Goal: Task Accomplishment & Management: Use online tool/utility

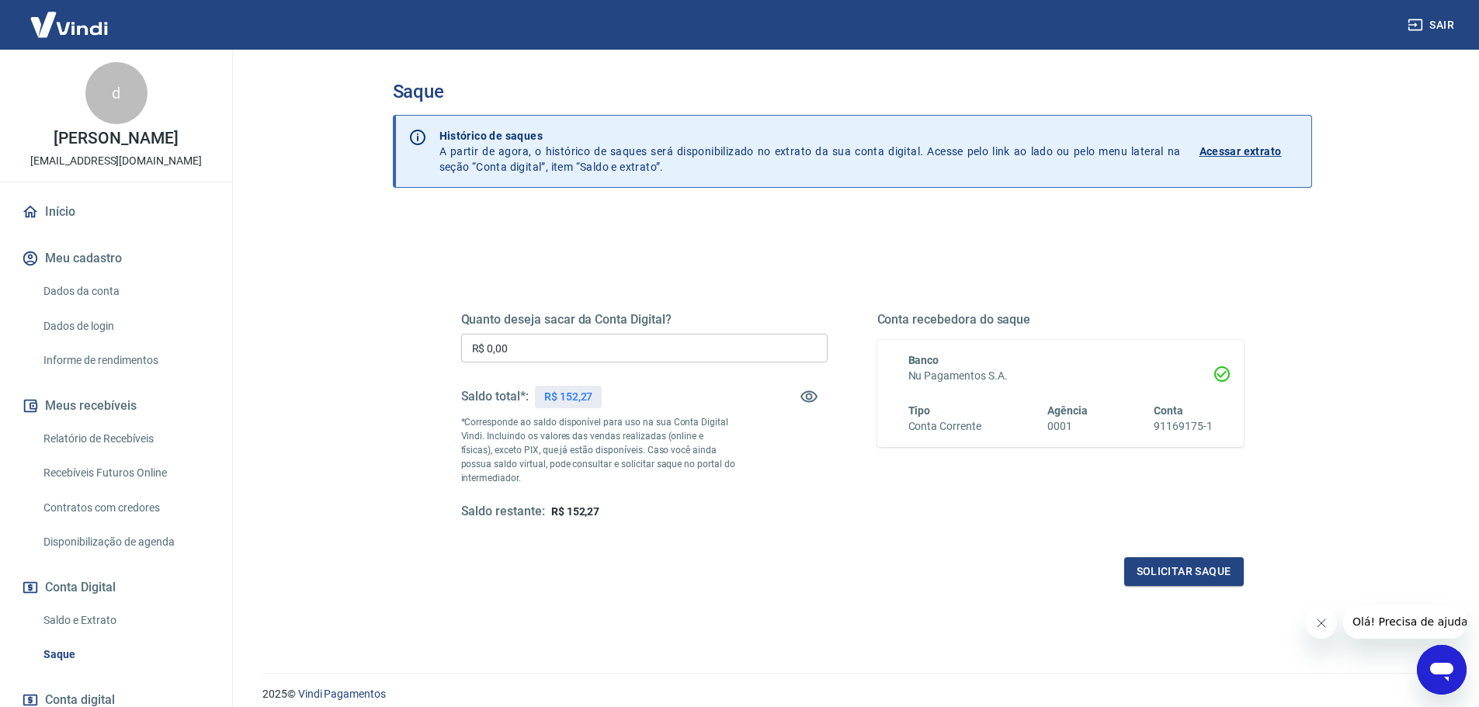
drag, startPoint x: 519, startPoint y: 350, endPoint x: 444, endPoint y: 342, distance: 75.0
click at [447, 342] on div "Quanto deseja sacar da Conta Digital? R$ 0,00 ​ Saldo total*: R$ 152,27 *Corres…" at bounding box center [853, 424] width 820 height 361
type input "R$ 152,27"
click at [1172, 569] on button "Solicitar saque" at bounding box center [1184, 571] width 120 height 29
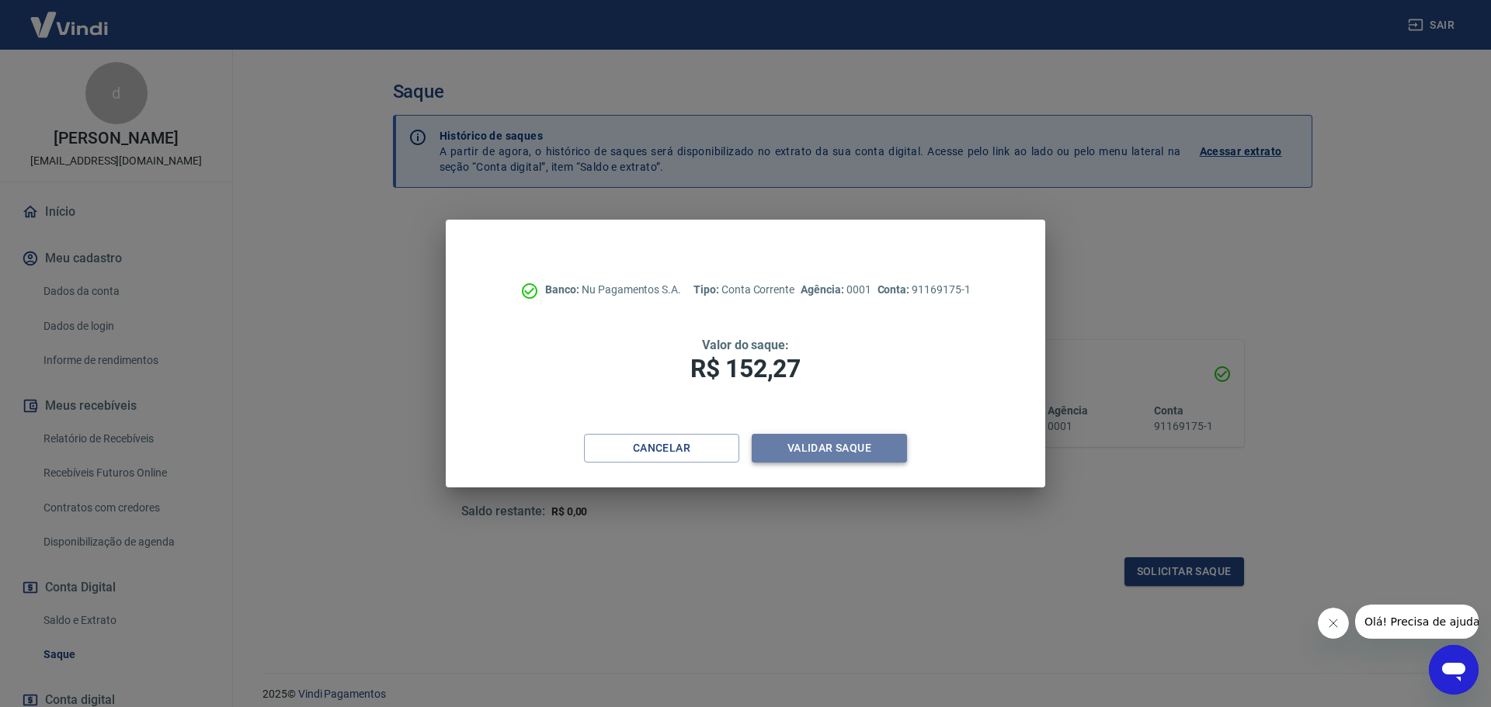
click at [874, 442] on button "Validar saque" at bounding box center [829, 448] width 155 height 29
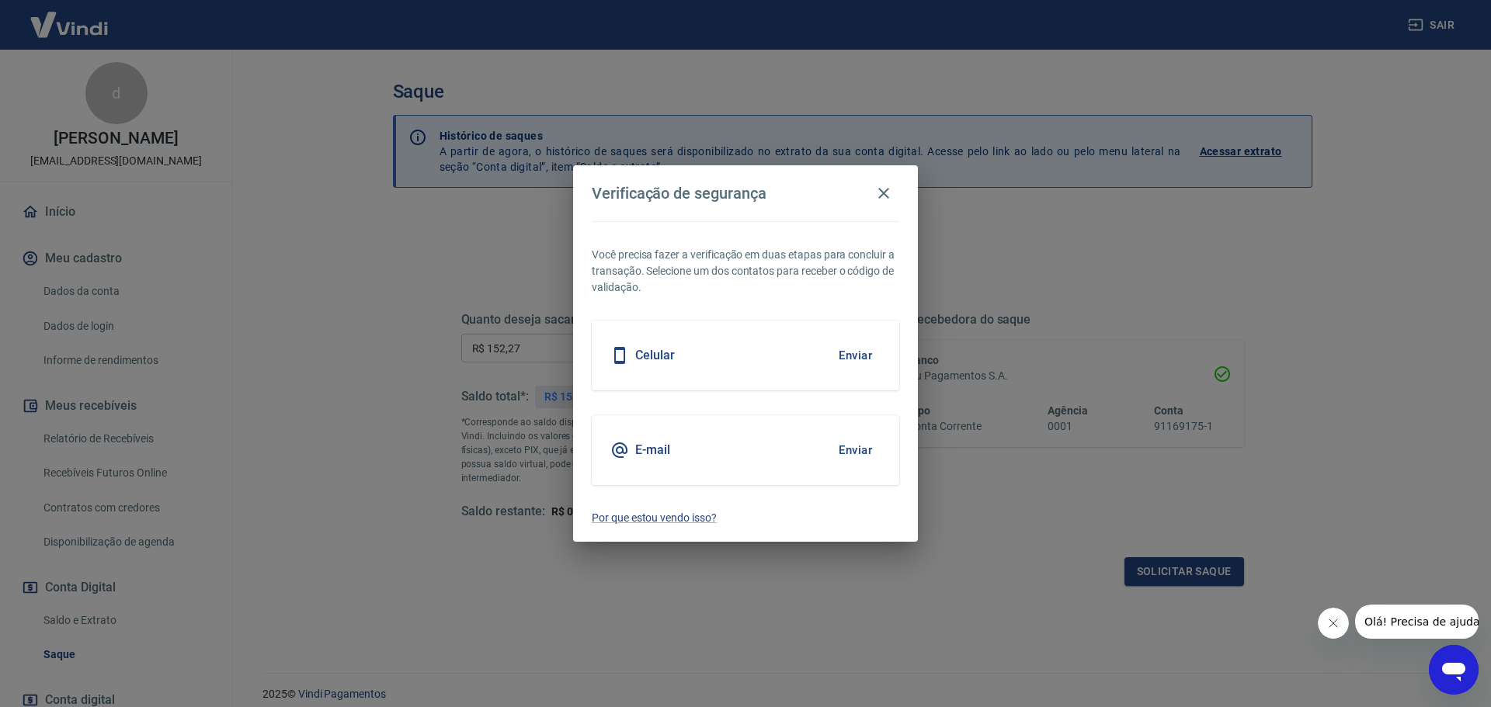
click at [847, 451] on button "Enviar" at bounding box center [855, 450] width 50 height 33
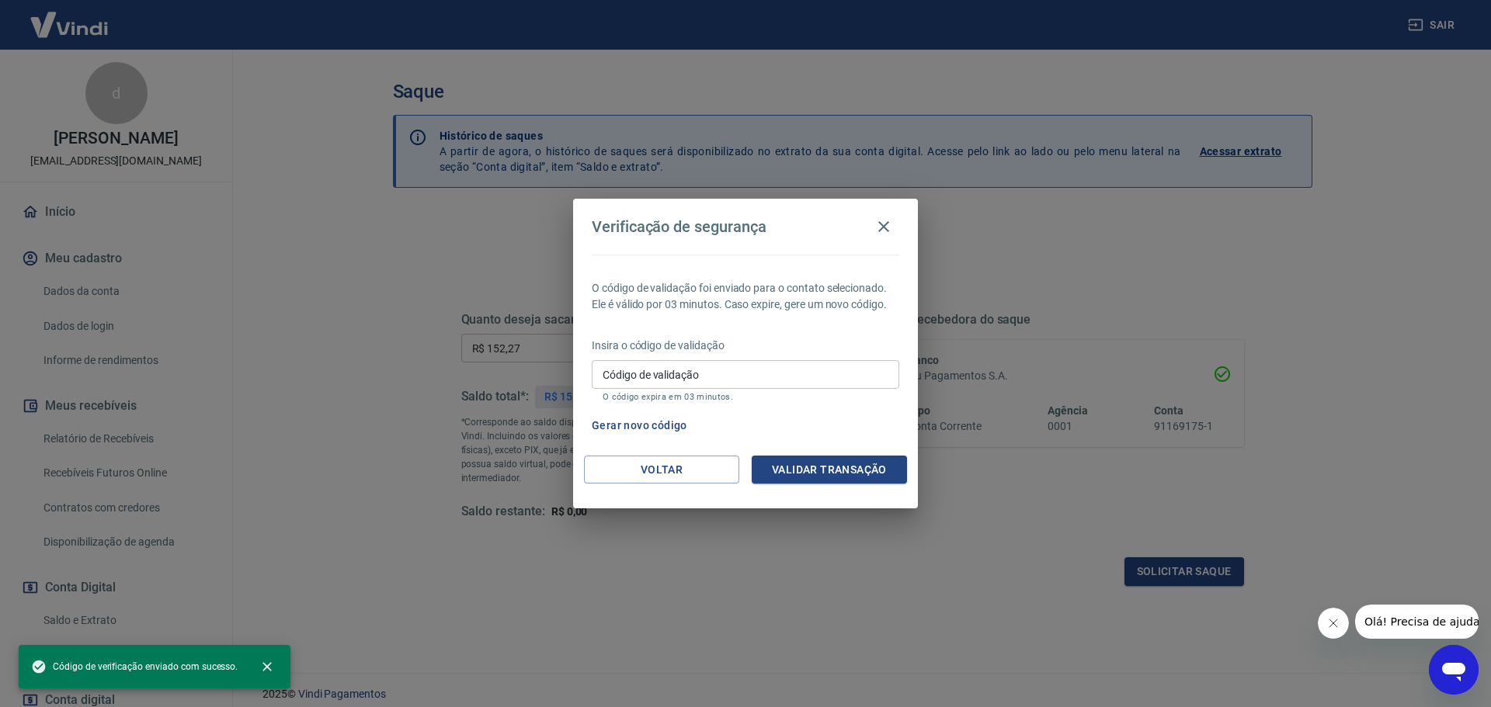
click at [848, 377] on input "Código de validação" at bounding box center [745, 374] width 307 height 29
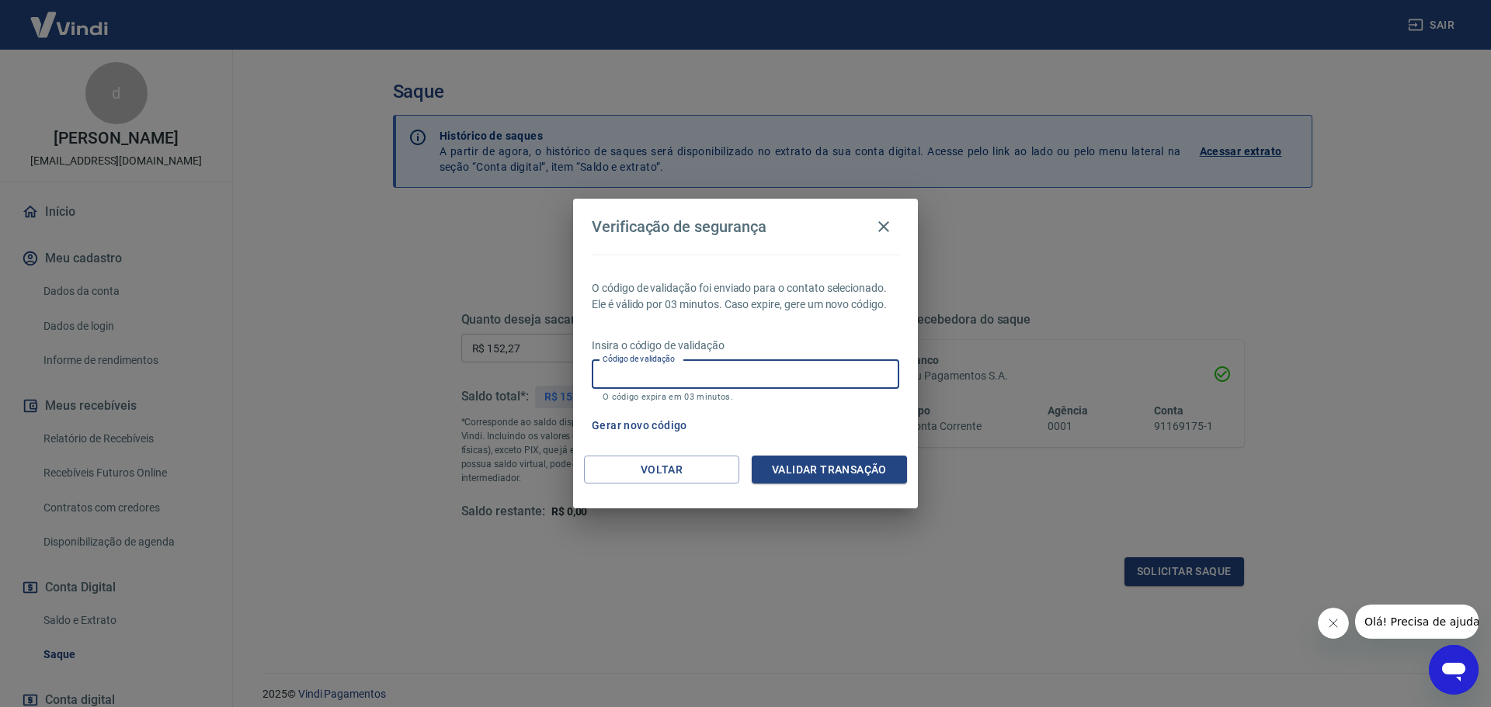
paste input "633590"
type input "633590"
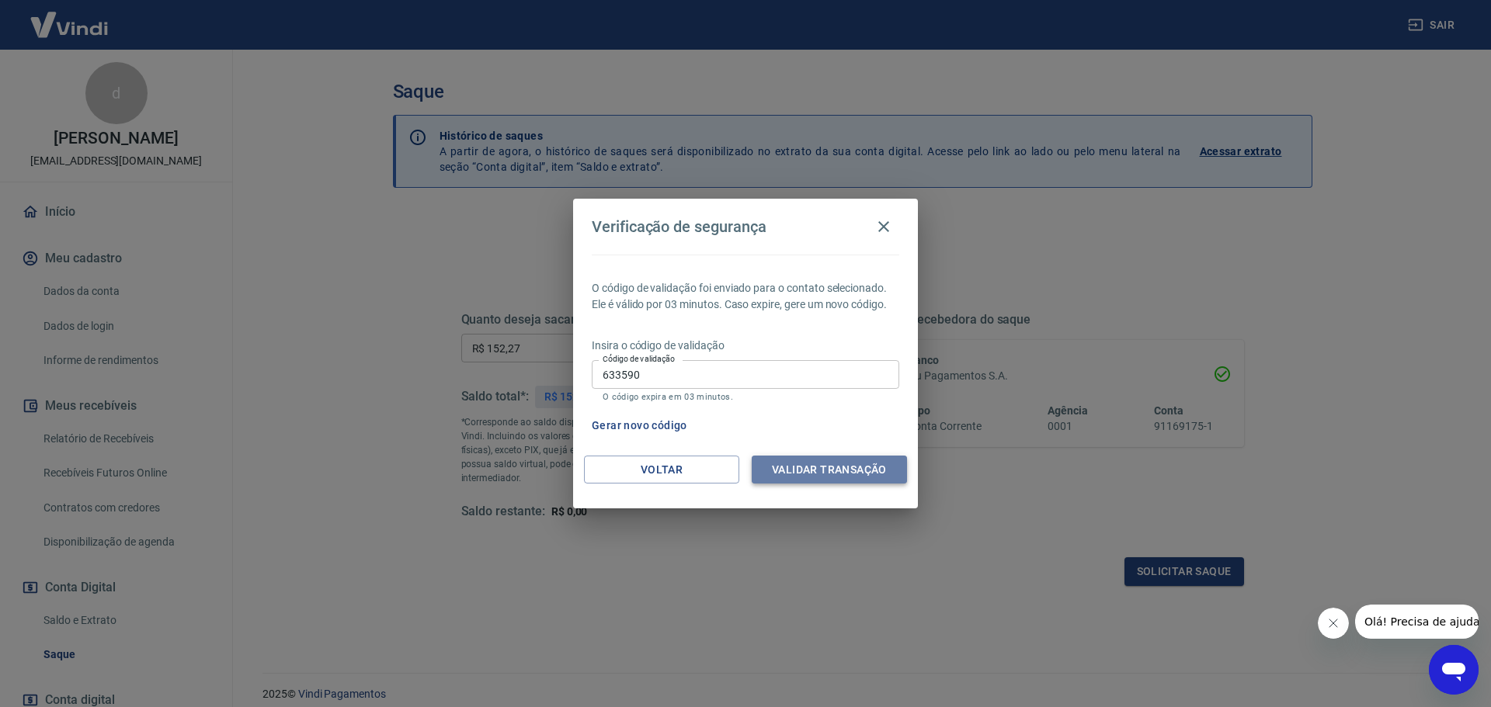
click at [870, 465] on button "Validar transação" at bounding box center [829, 470] width 155 height 29
